Goal: Communication & Community: Answer question/provide support

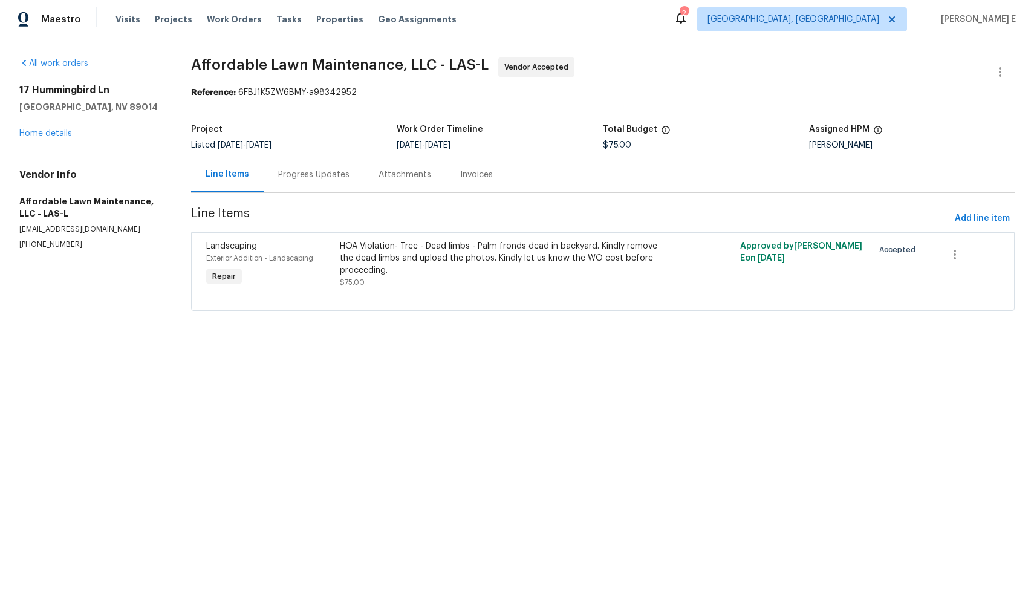
click at [327, 177] on div "Progress Updates" at bounding box center [313, 175] width 71 height 12
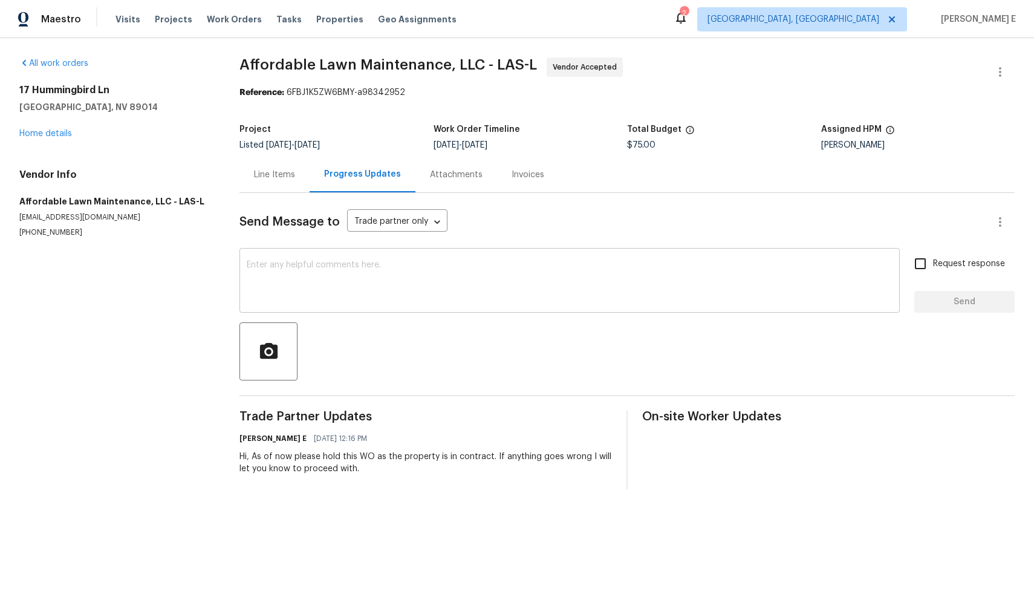
click at [479, 307] on div "x ​" at bounding box center [569, 282] width 660 height 62
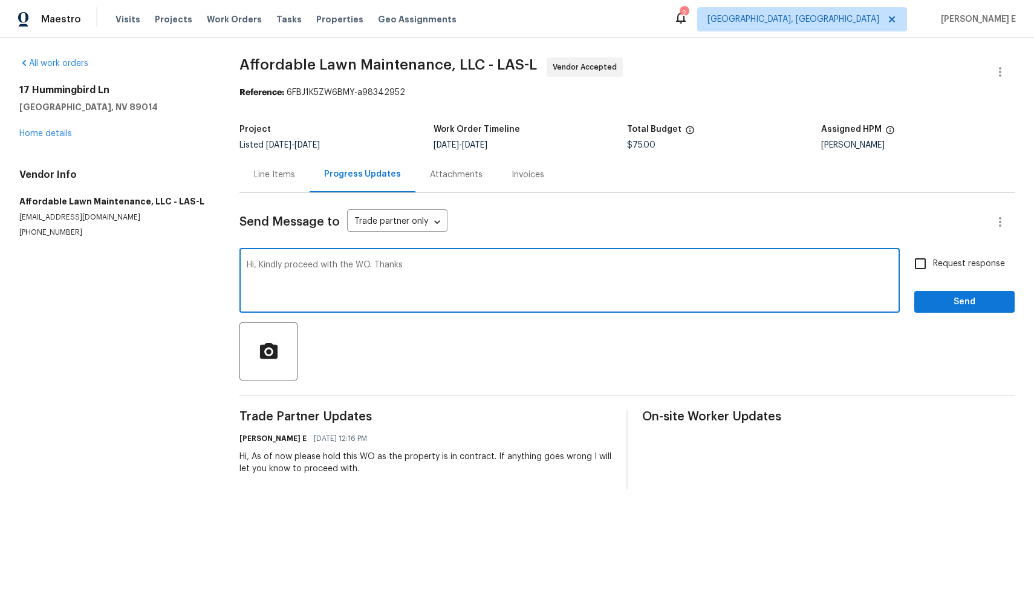
type textarea "Hi, Kindly proceed with the WO. Thanks"
click at [919, 268] on input "Request response" at bounding box center [920, 263] width 25 height 25
checkbox input "true"
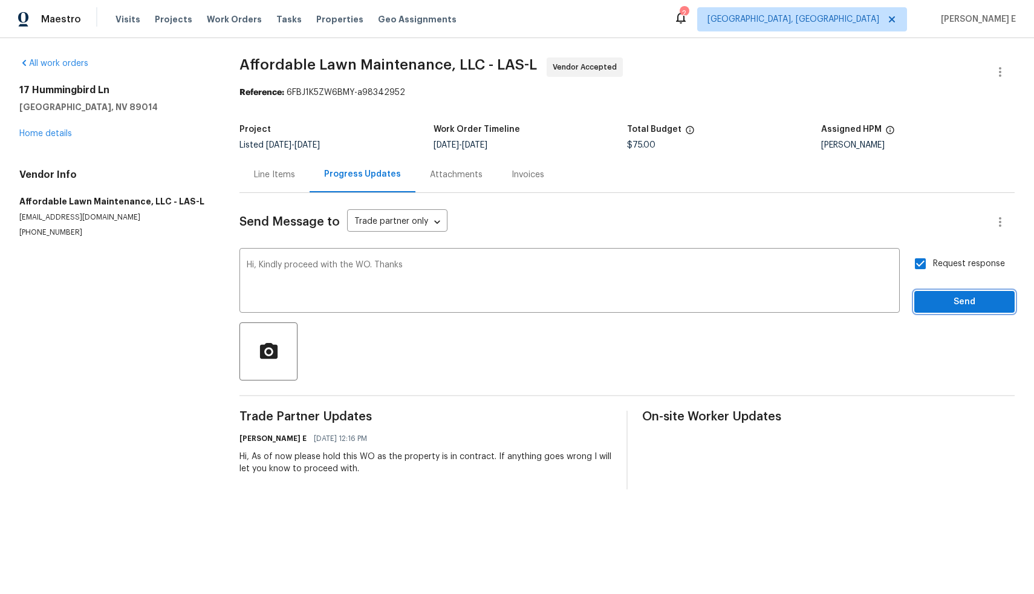
click at [951, 304] on span "Send" at bounding box center [964, 301] width 81 height 15
